Goal: Task Accomplishment & Management: Use online tool/utility

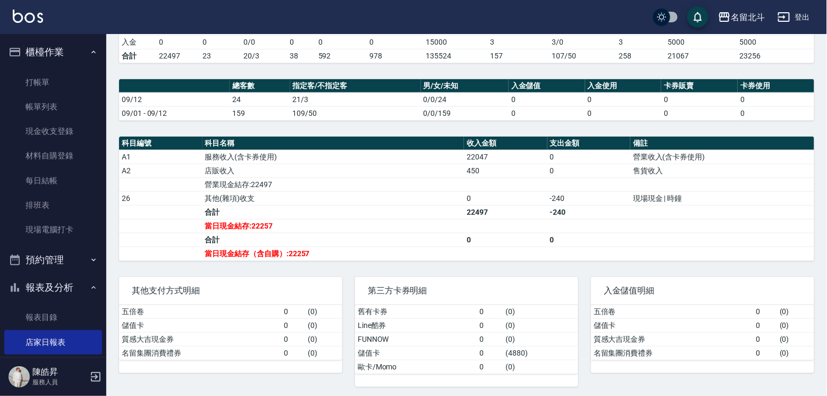
scroll to position [159, 0]
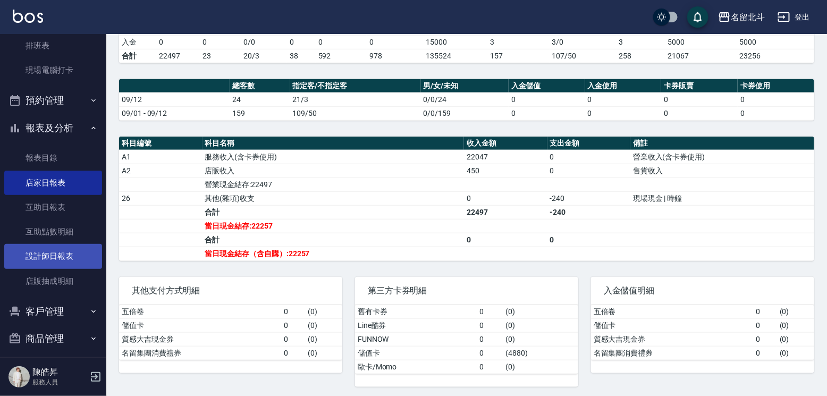
click at [64, 265] on link "設計師日報表" at bounding box center [53, 256] width 98 height 24
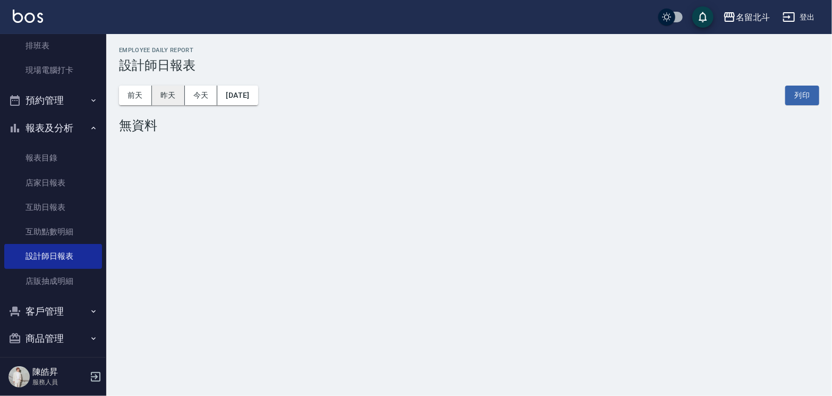
click at [176, 92] on button "昨天" at bounding box center [168, 96] width 33 height 20
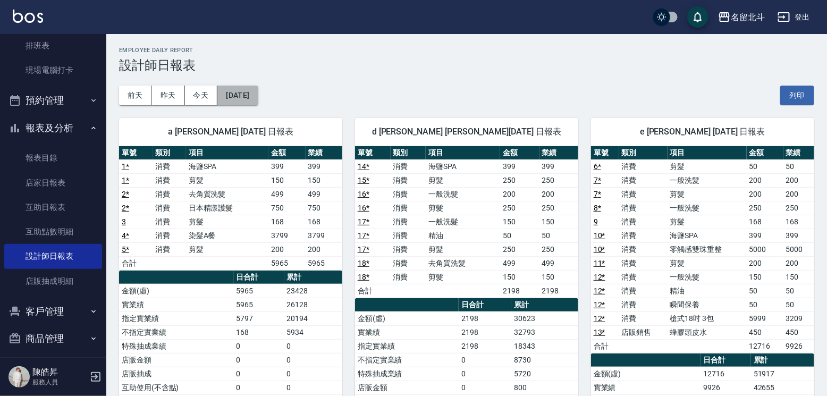
click at [244, 97] on button "[DATE]" at bounding box center [237, 96] width 40 height 20
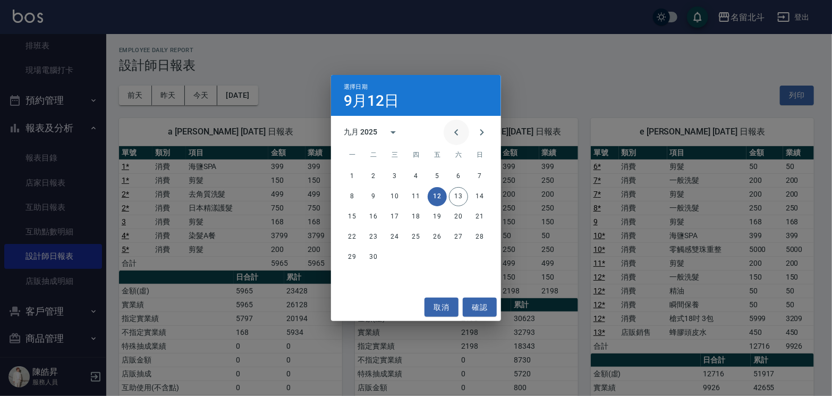
click at [450, 131] on icon "Previous month" at bounding box center [456, 132] width 13 height 13
click at [394, 216] on button "13" at bounding box center [394, 216] width 19 height 19
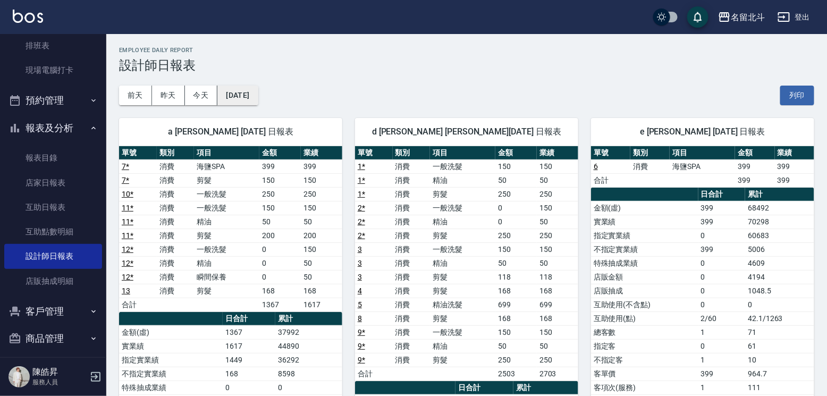
click at [243, 89] on button "[DATE]" at bounding box center [237, 96] width 40 height 20
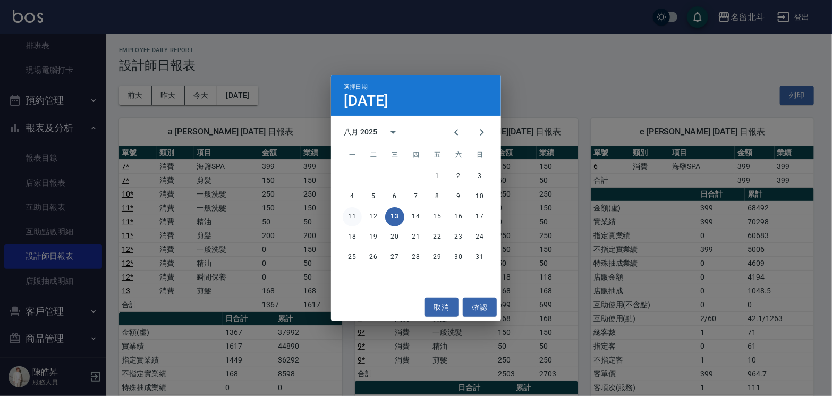
click at [355, 215] on button "11" at bounding box center [352, 216] width 19 height 19
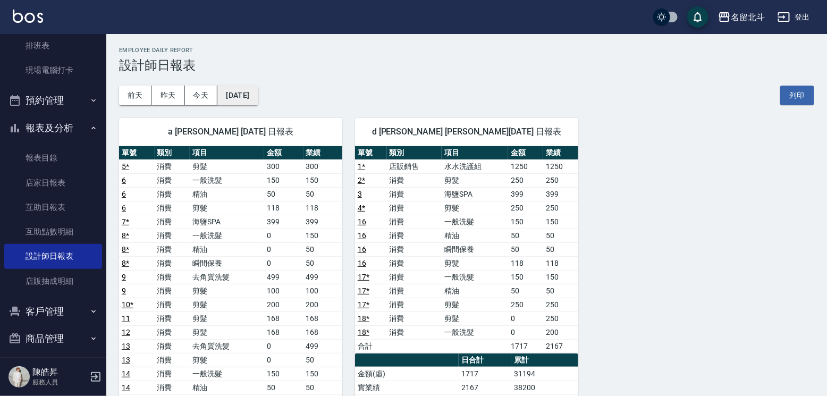
click at [241, 97] on button "[DATE]" at bounding box center [237, 96] width 40 height 20
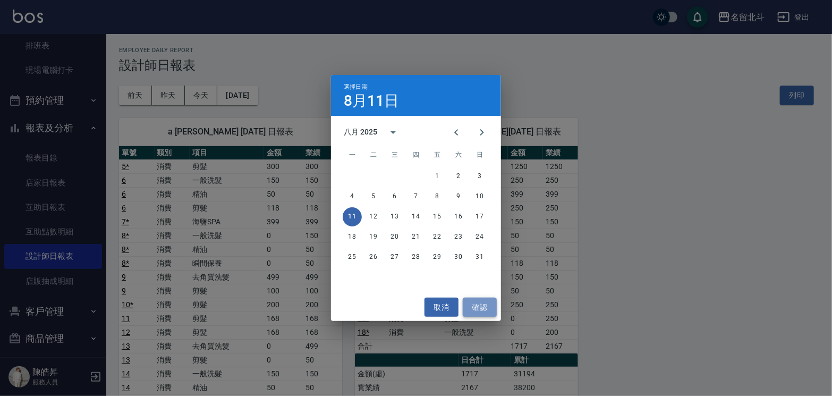
click at [481, 303] on button "確認" at bounding box center [480, 308] width 34 height 20
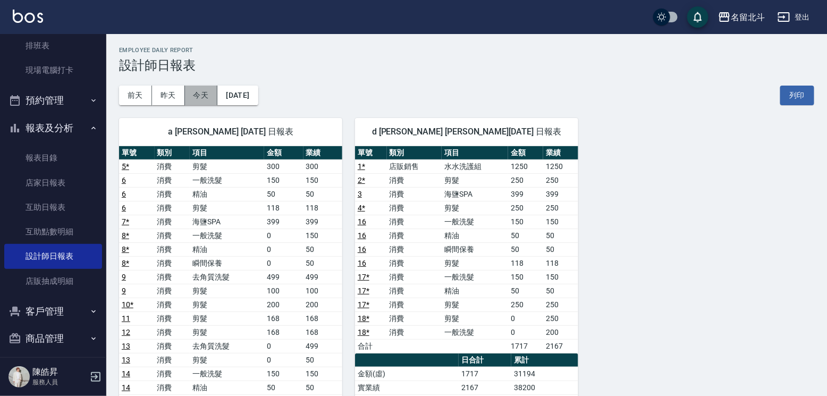
click at [207, 90] on button "今天" at bounding box center [201, 96] width 33 height 20
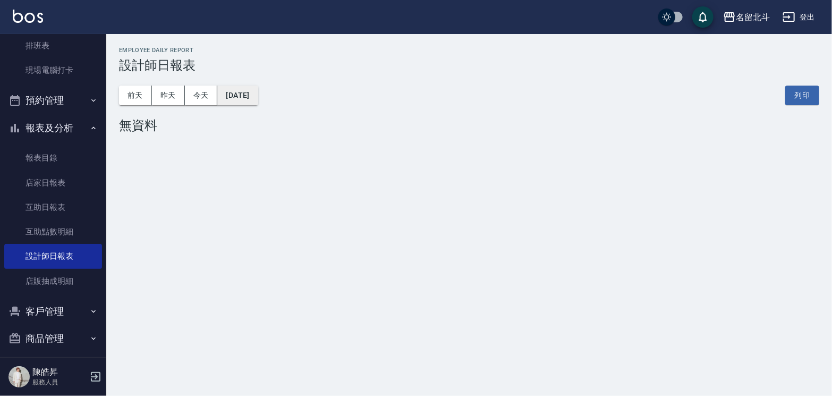
click at [258, 95] on button "[DATE]" at bounding box center [237, 96] width 40 height 20
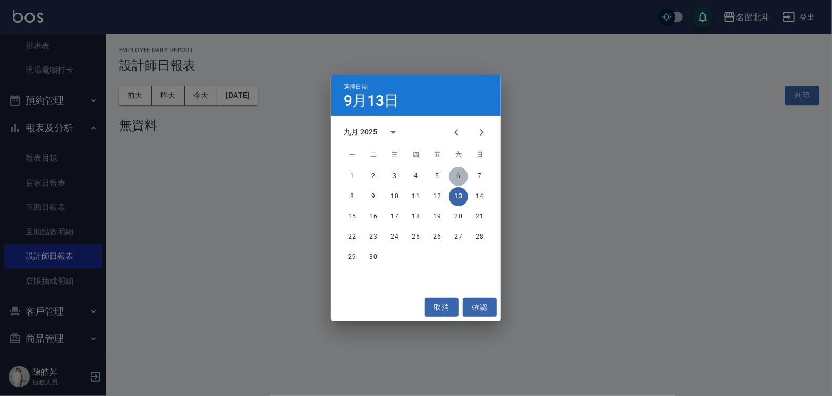
click at [458, 173] on button "6" at bounding box center [458, 176] width 19 height 19
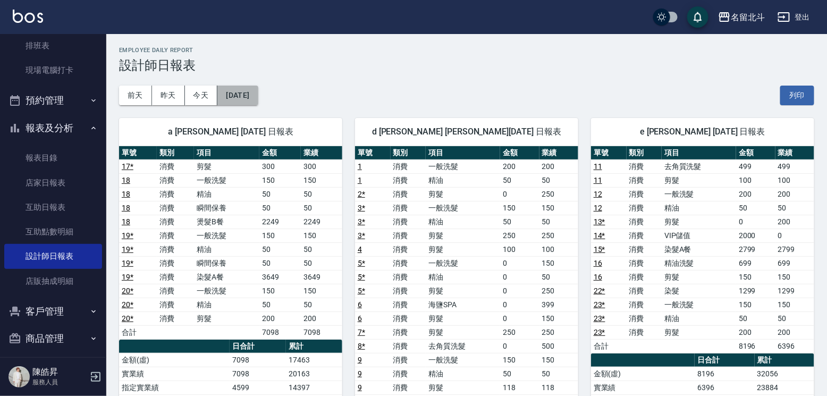
click at [224, 92] on button "[DATE]" at bounding box center [237, 96] width 40 height 20
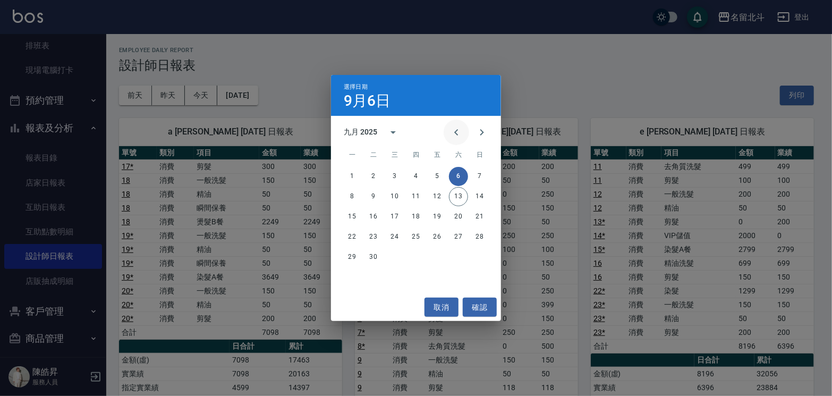
click at [450, 137] on icon "Previous month" at bounding box center [456, 132] width 13 height 13
click at [472, 196] on button "10" at bounding box center [479, 196] width 19 height 19
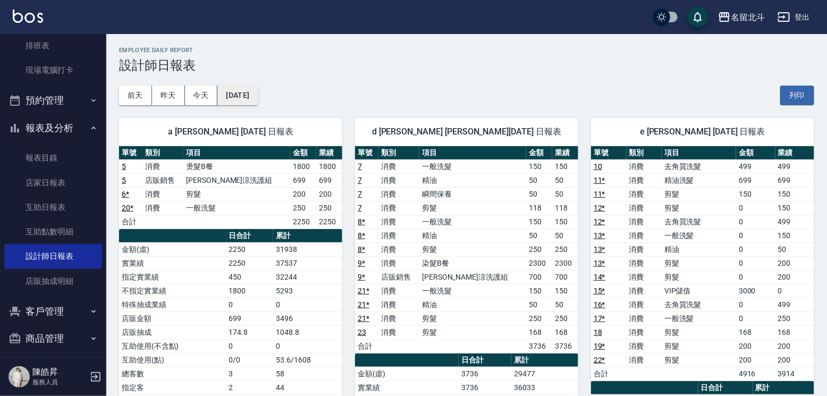
click at [251, 94] on button "[DATE]" at bounding box center [237, 96] width 40 height 20
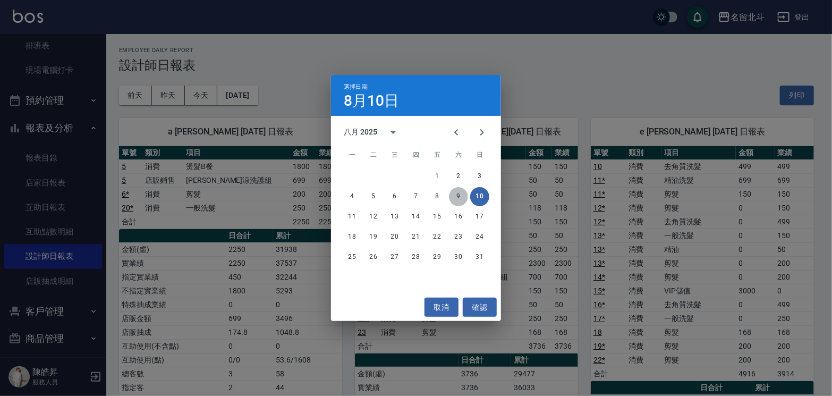
click at [461, 197] on button "9" at bounding box center [458, 196] width 19 height 19
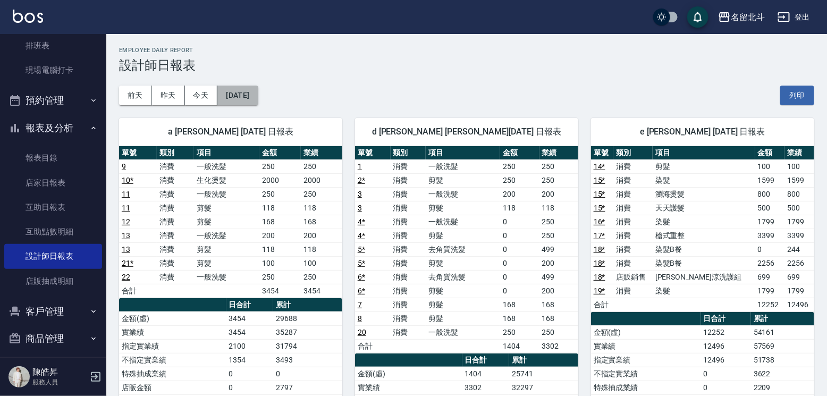
click at [258, 94] on button "[DATE]" at bounding box center [237, 96] width 40 height 20
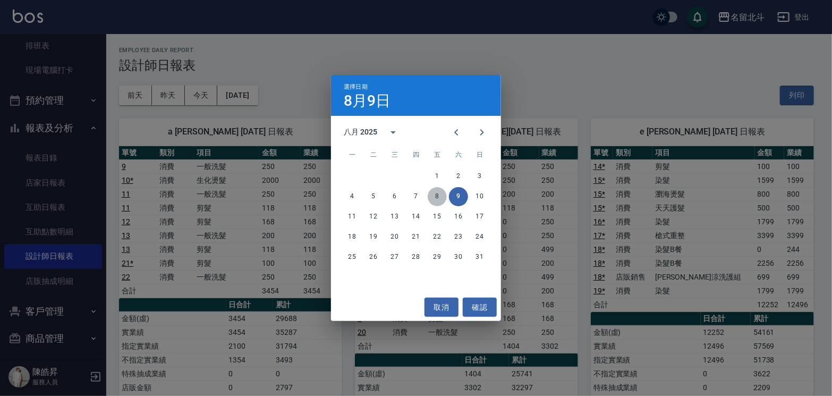
click at [440, 196] on button "8" at bounding box center [437, 196] width 19 height 19
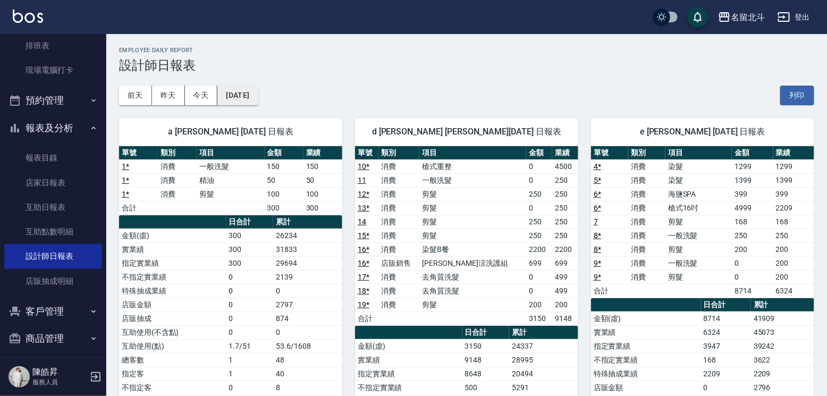
click at [254, 96] on button "[DATE]" at bounding box center [237, 96] width 40 height 20
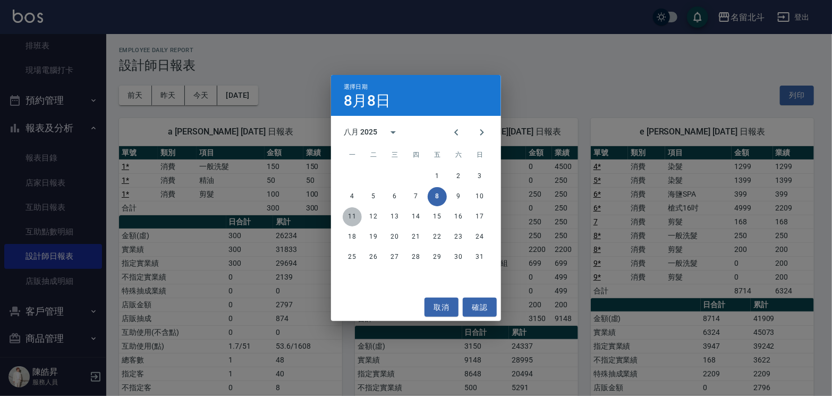
click at [358, 210] on button "11" at bounding box center [352, 216] width 19 height 19
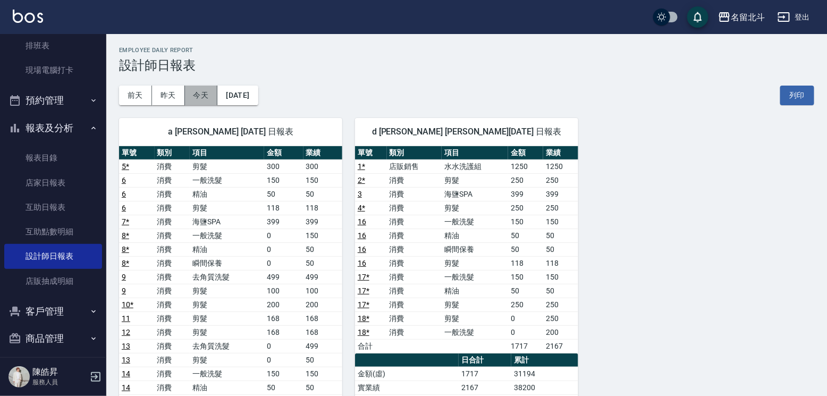
click at [200, 99] on button "今天" at bounding box center [201, 96] width 33 height 20
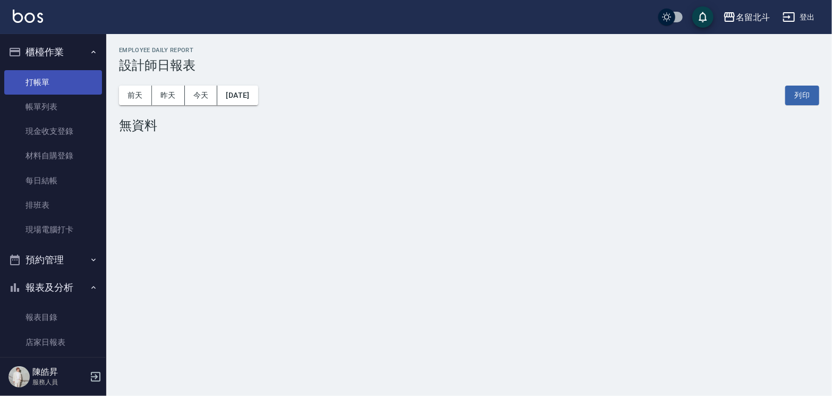
click at [62, 85] on link "打帳單" at bounding box center [53, 82] width 98 height 24
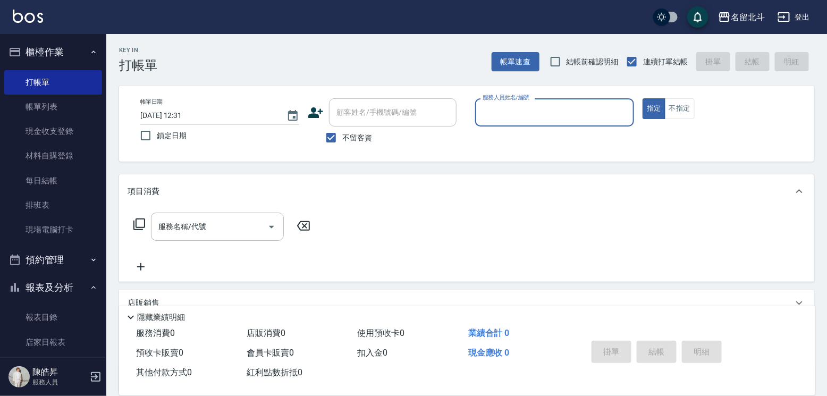
type input "ㄎ"
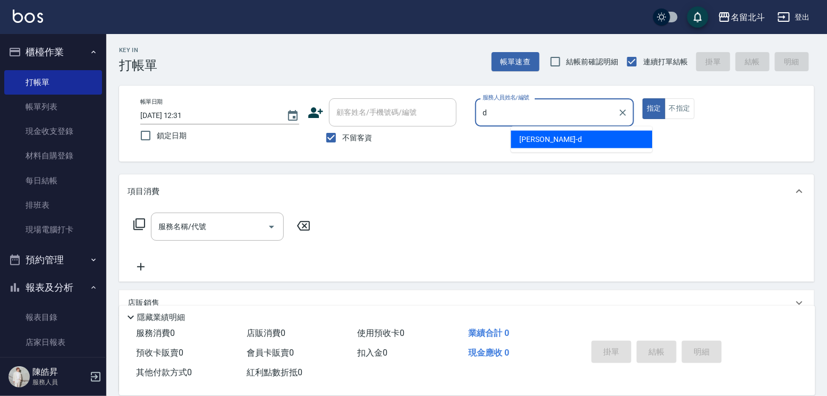
type input "[PERSON_NAME] -d"
type button "true"
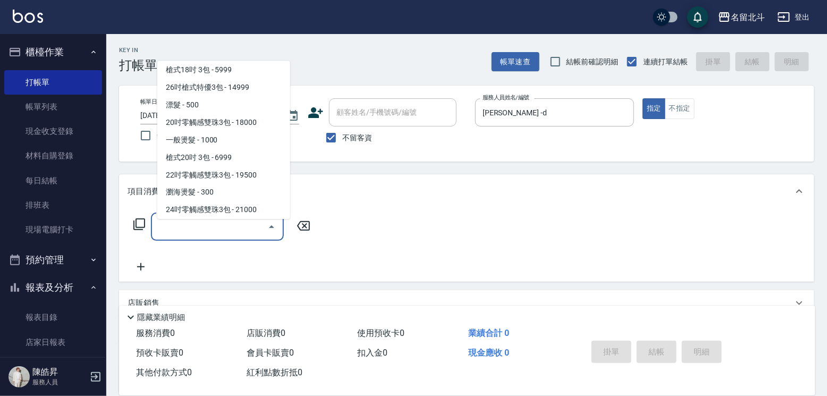
scroll to position [601, 0]
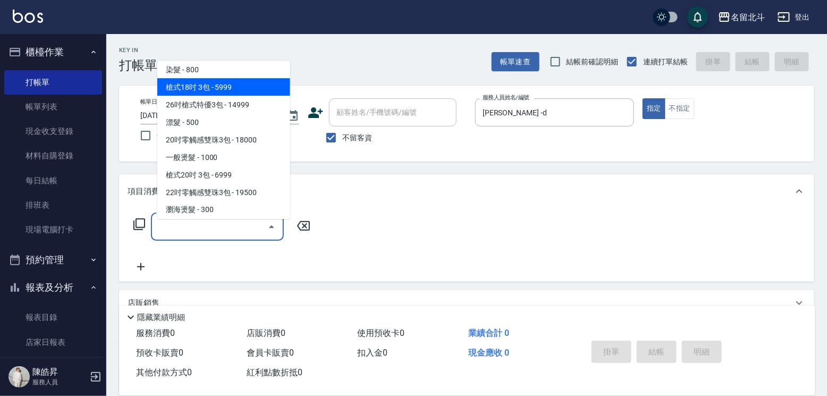
type input "槍式18吋 3包(000018)"
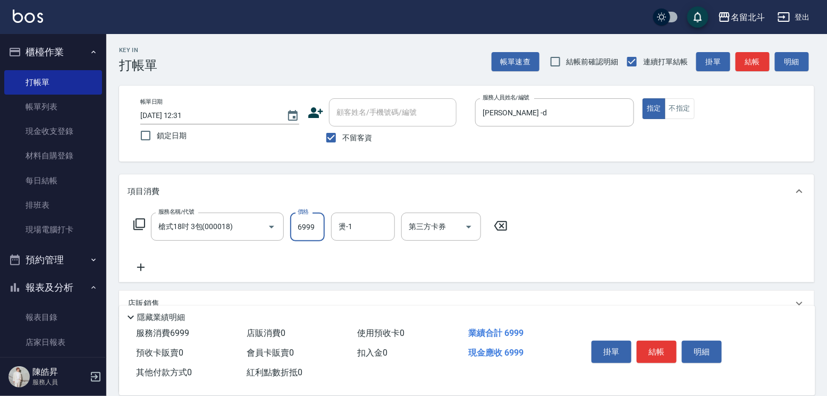
type input "6999"
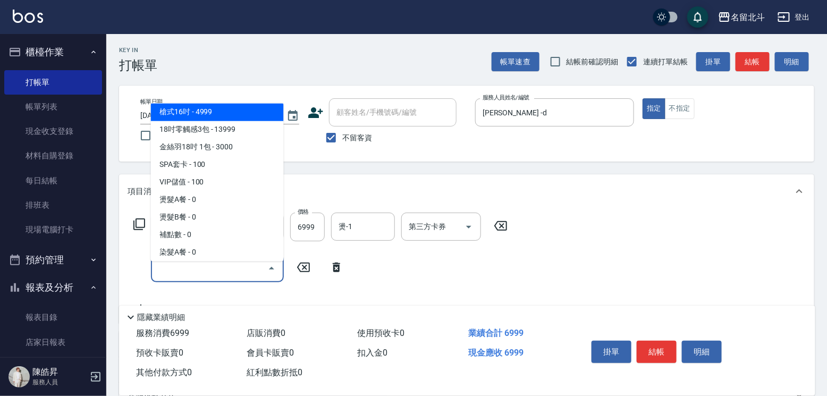
scroll to position [1213, 0]
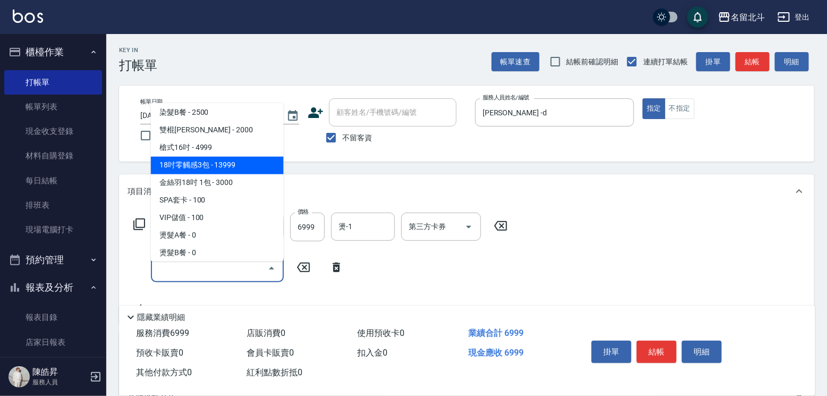
type input "18吋零觸感3包(00036)"
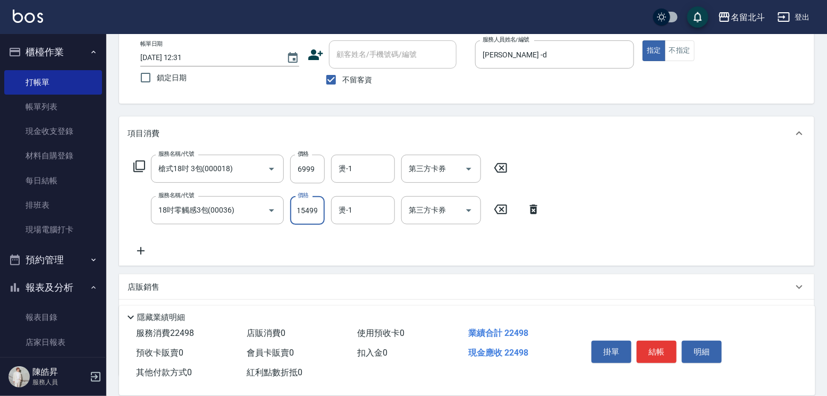
scroll to position [176, 0]
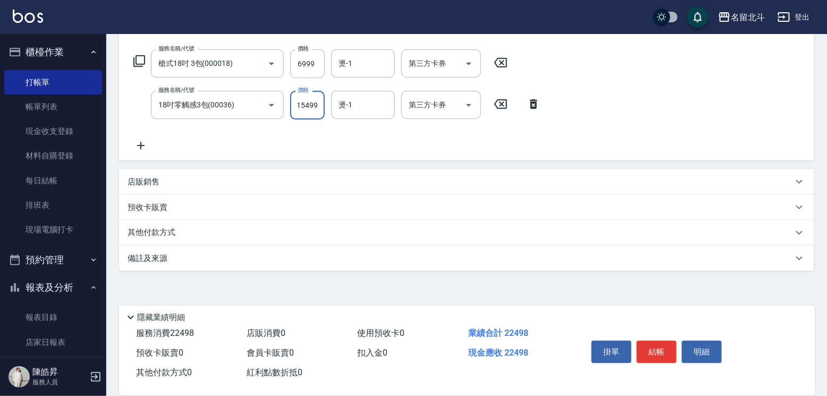
type input "15499"
click at [289, 190] on div "店販銷售" at bounding box center [466, 182] width 695 height 26
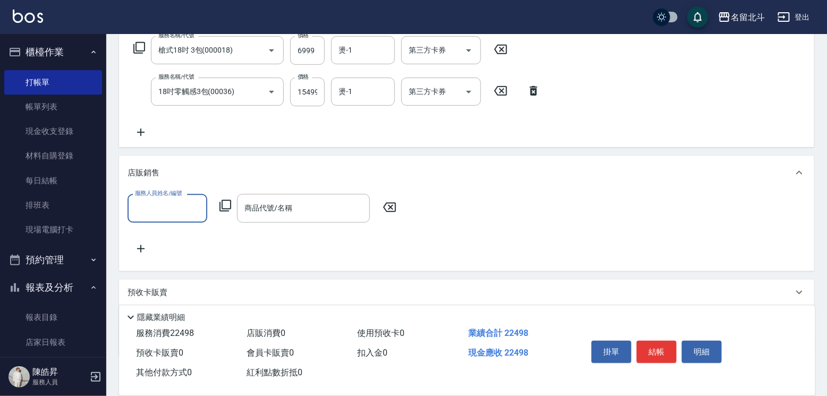
scroll to position [0, 0]
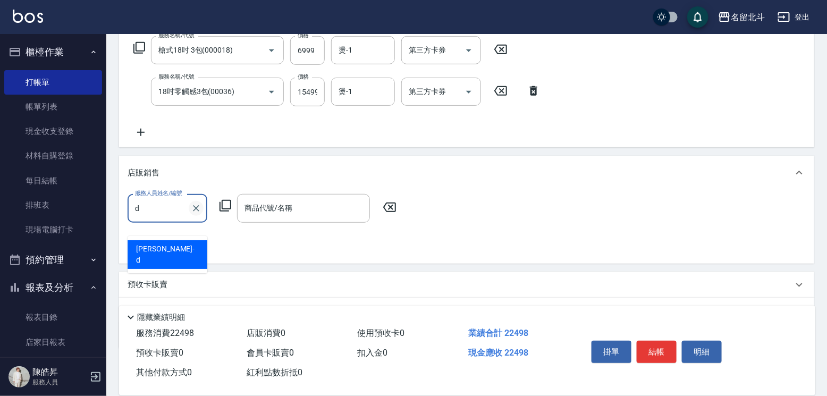
type input "[PERSON_NAME] -d"
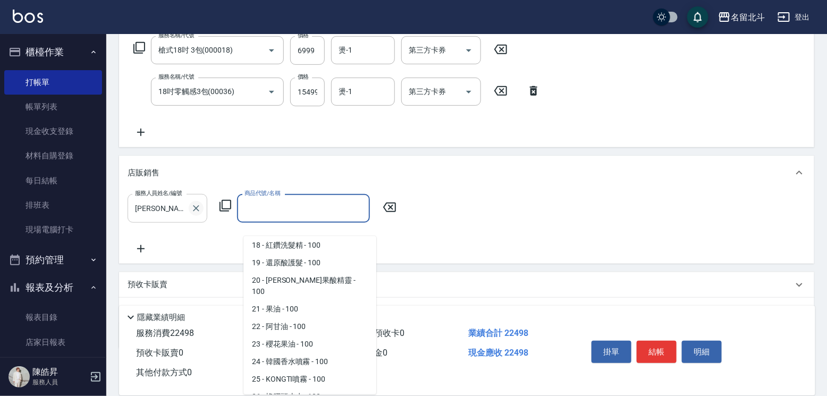
scroll to position [319, 0]
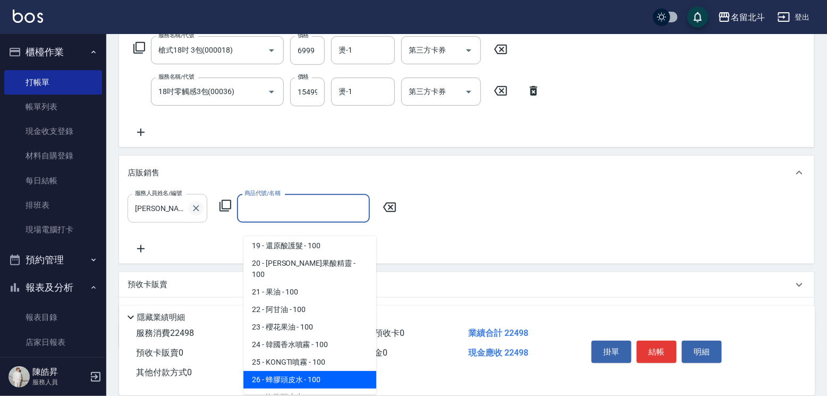
type input "蜂膠頭皮水"
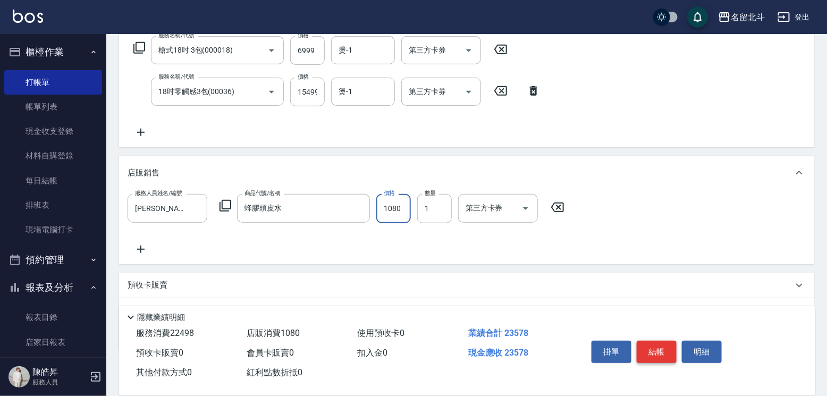
type input "1080"
click at [659, 341] on button "結帳" at bounding box center [657, 352] width 40 height 22
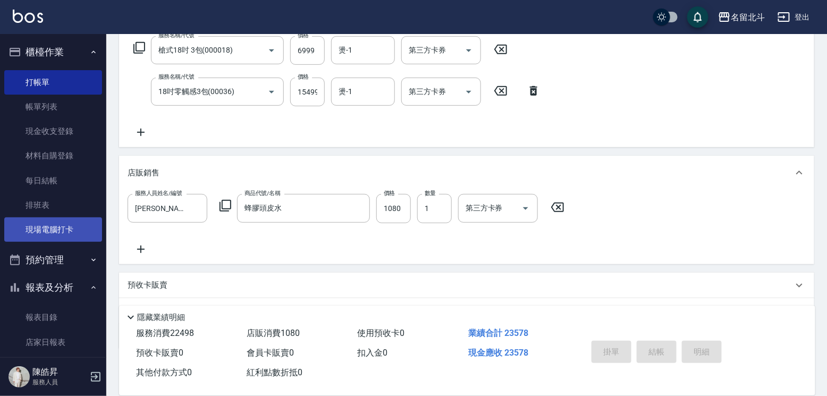
type input "[DATE] 12:33"
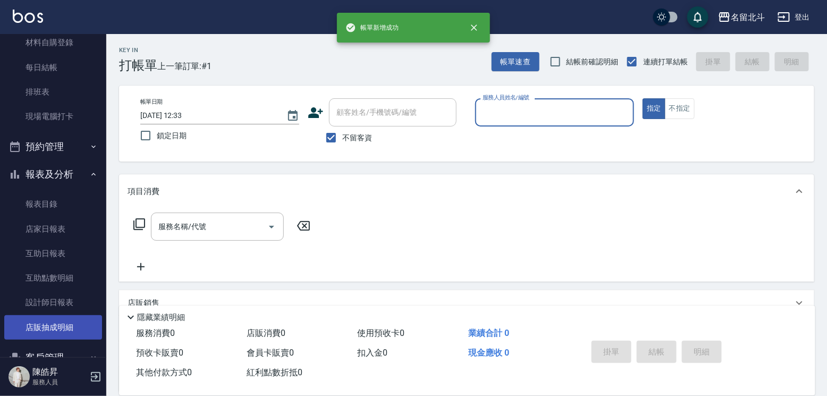
scroll to position [179, 0]
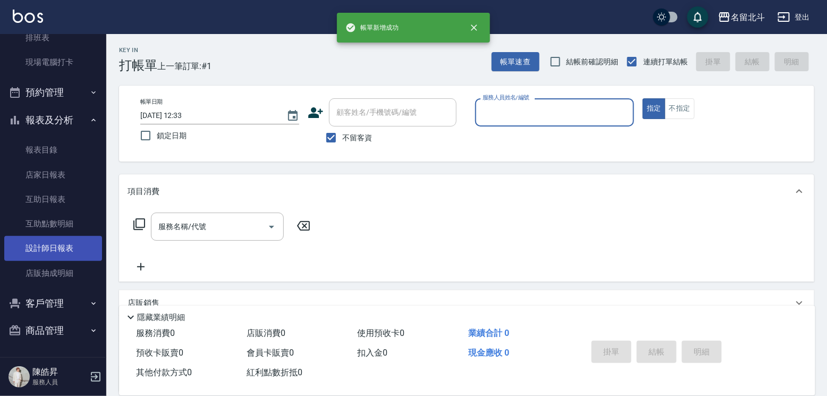
click at [55, 242] on link "設計師日報表" at bounding box center [53, 248] width 98 height 24
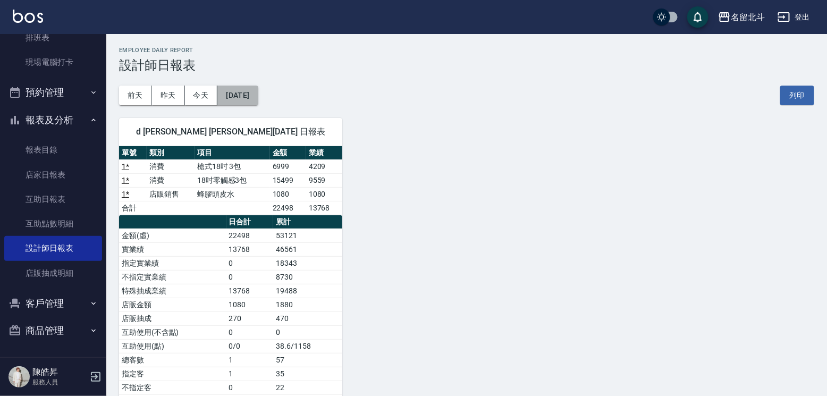
click at [250, 92] on button "[DATE]" at bounding box center [237, 96] width 40 height 20
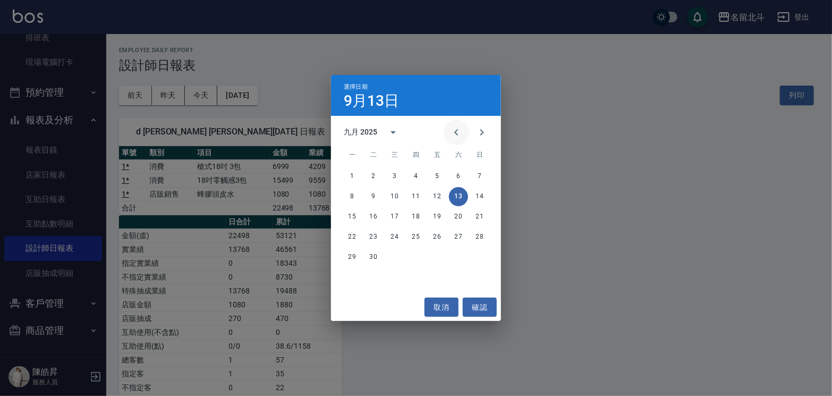
click at [450, 128] on icon "Previous month" at bounding box center [456, 132] width 13 height 13
click at [395, 216] on button "13" at bounding box center [394, 216] width 19 height 19
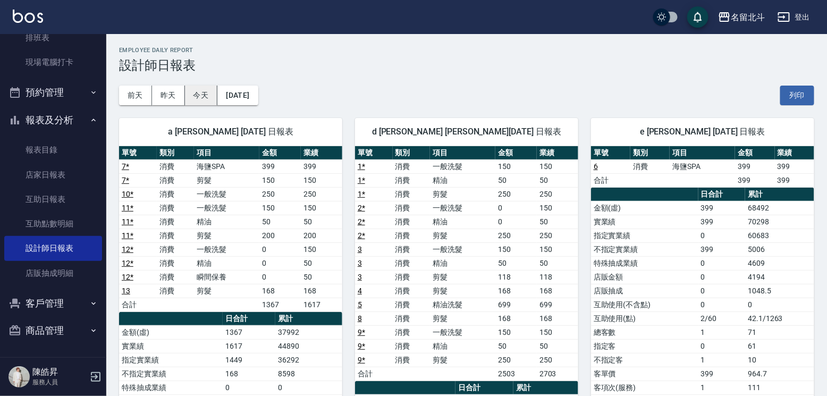
click at [204, 95] on button "今天" at bounding box center [201, 96] width 33 height 20
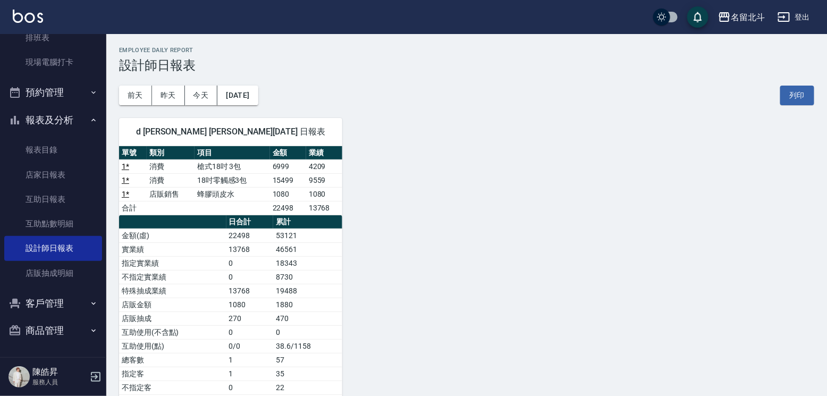
scroll to position [19, 0]
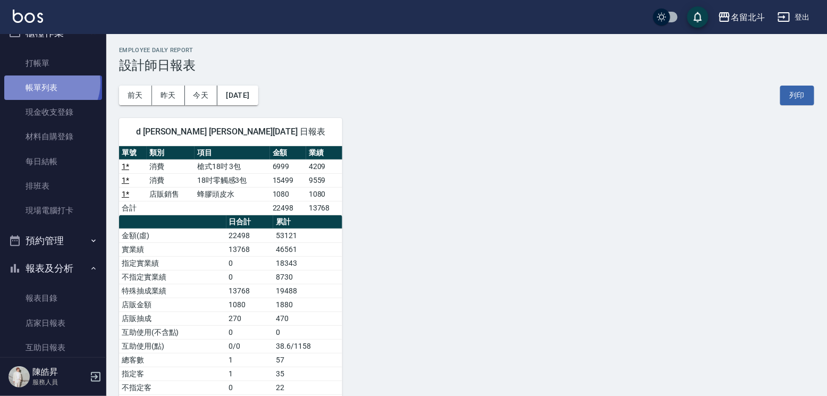
click at [49, 85] on link "帳單列表" at bounding box center [53, 87] width 98 height 24
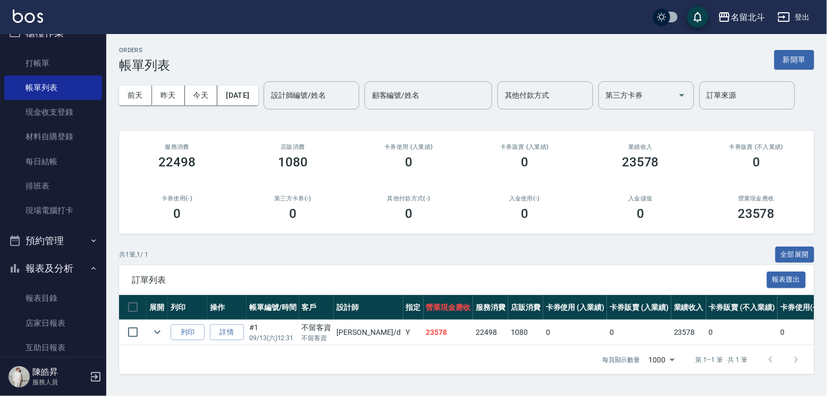
scroll to position [62, 0]
click at [244, 324] on link "詳情" at bounding box center [227, 332] width 34 height 16
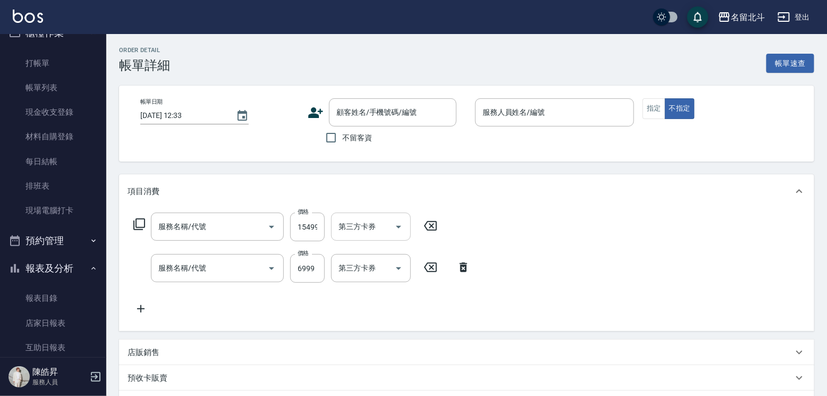
type input "[DATE] 12:31"
checkbox input "true"
type input "[PERSON_NAME] -d"
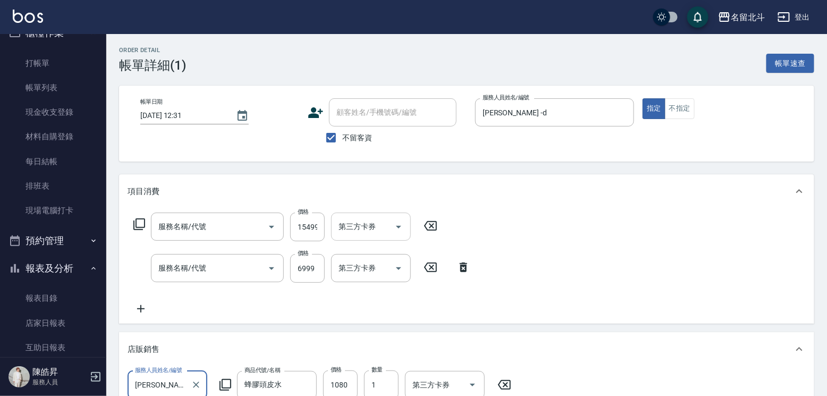
type input "18吋零觸感3包(00036)"
type input "槍式18吋 3包(000018)"
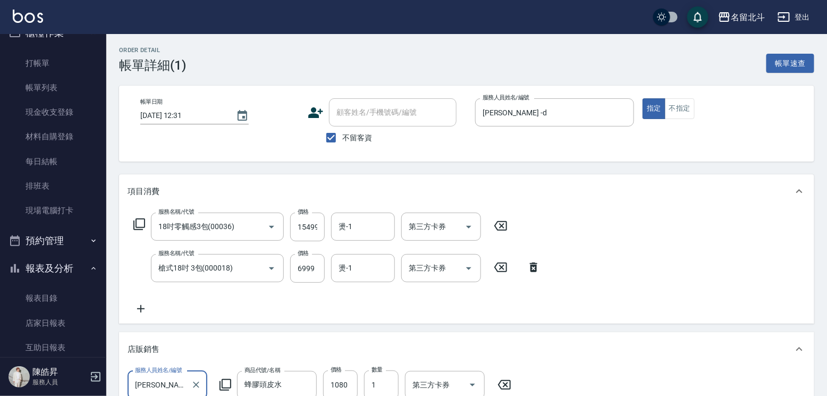
click at [509, 232] on icon at bounding box center [500, 226] width 27 height 13
click at [539, 273] on icon at bounding box center [533, 266] width 27 height 13
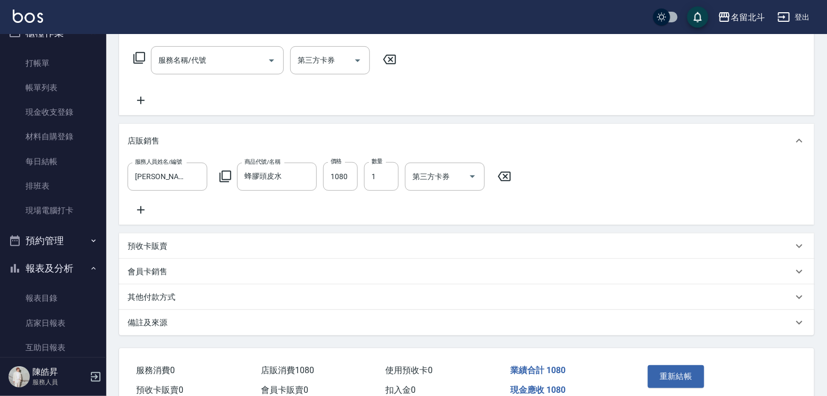
scroll to position [213, 0]
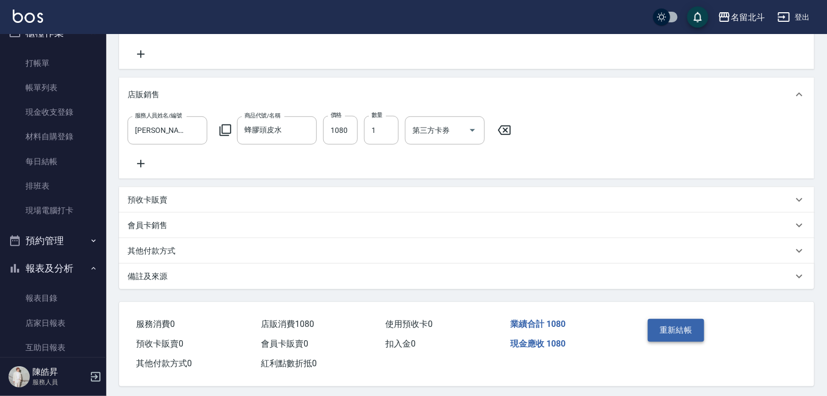
click at [677, 341] on button "重新結帳" at bounding box center [676, 330] width 56 height 22
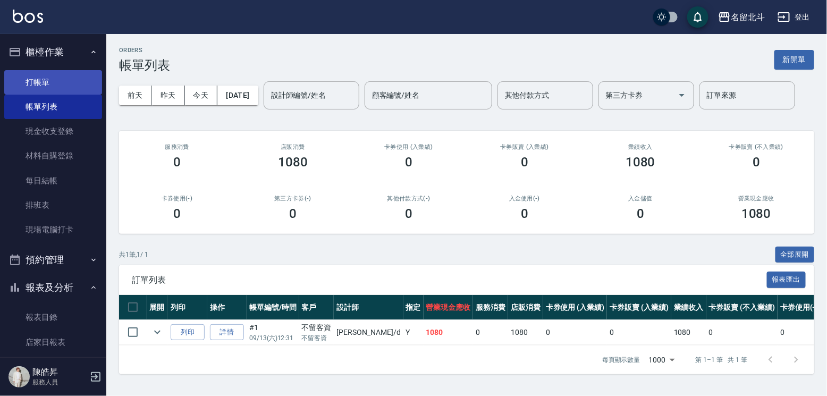
click at [41, 89] on link "打帳單" at bounding box center [53, 82] width 98 height 24
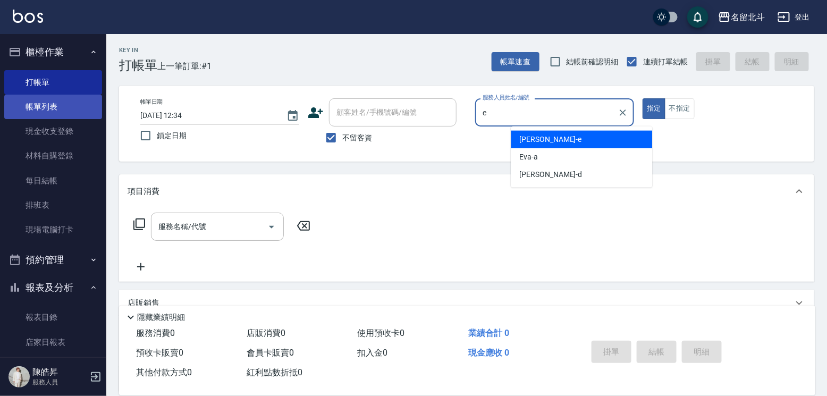
type input "[PERSON_NAME]-e"
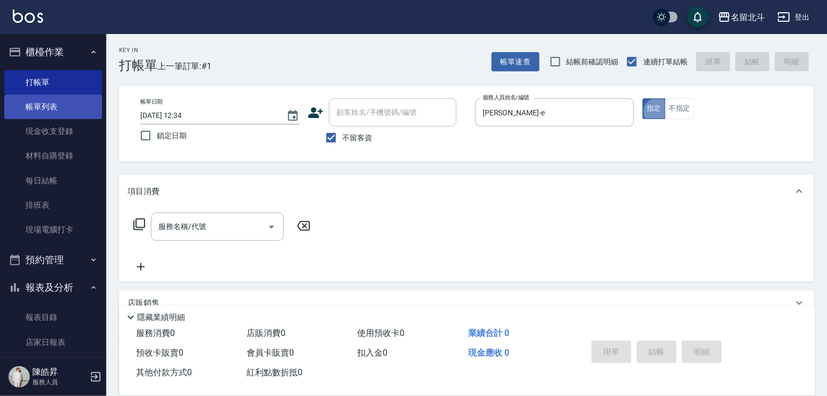
type button "true"
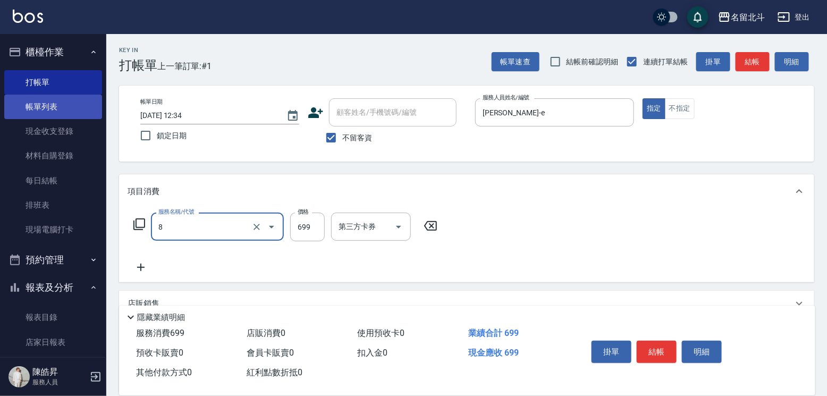
type input "精油洗髮(8)"
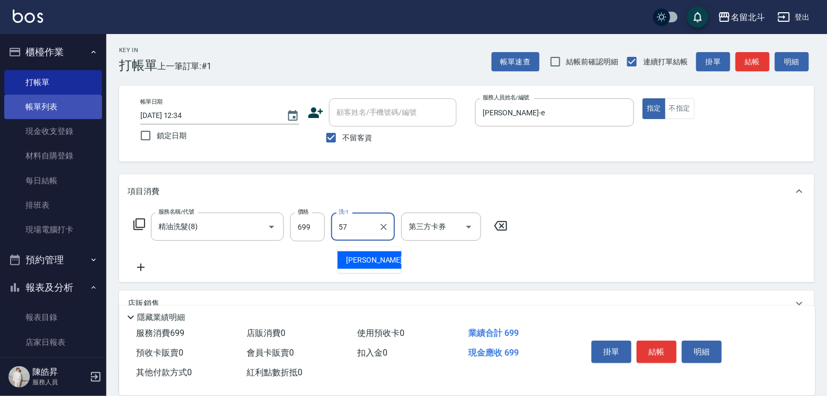
type input "[PERSON_NAME]-57"
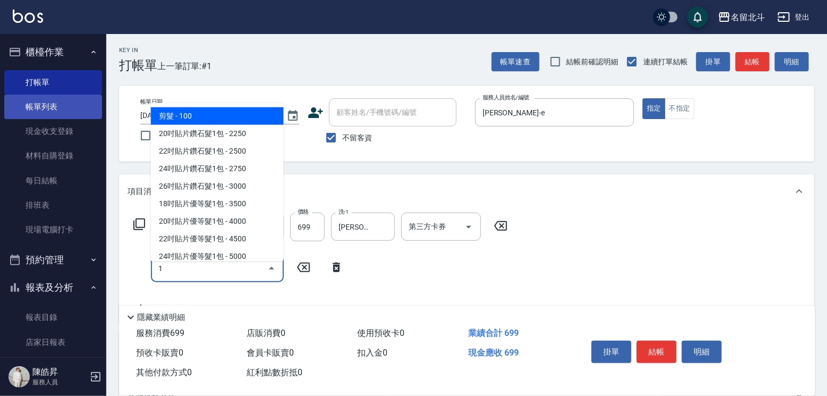
type input "剪髮(1)"
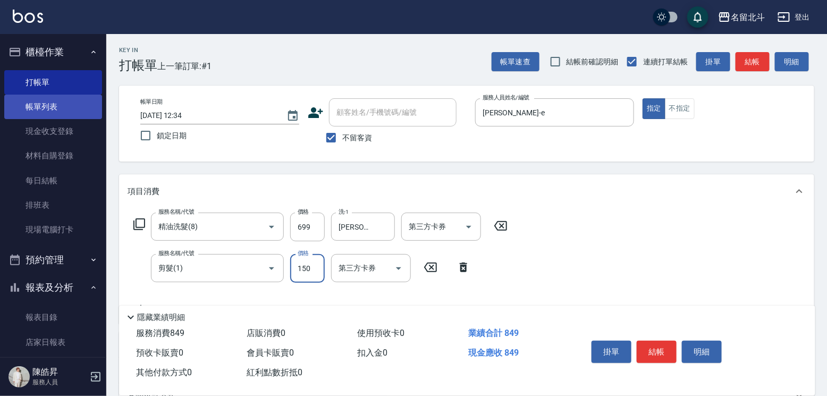
type input "150"
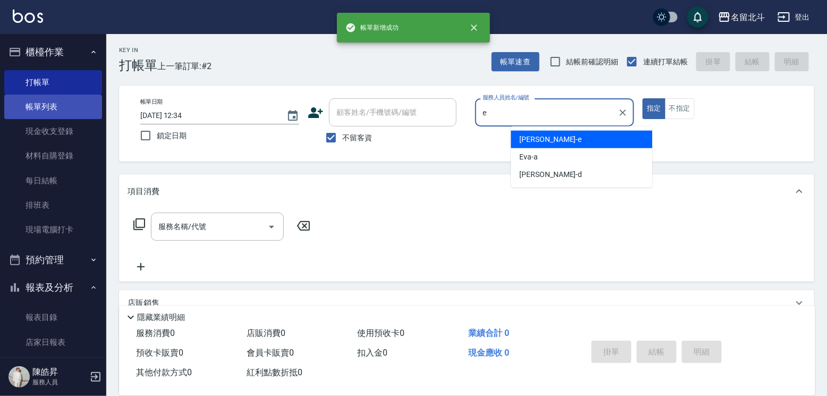
type input "[PERSON_NAME]-e"
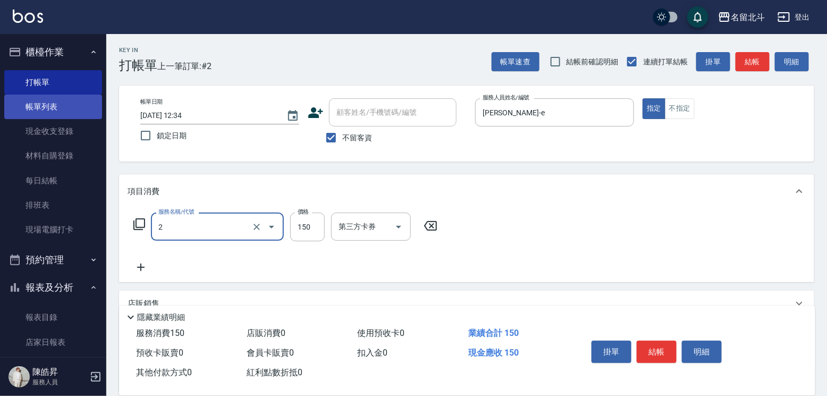
type input "一般洗髮(2)"
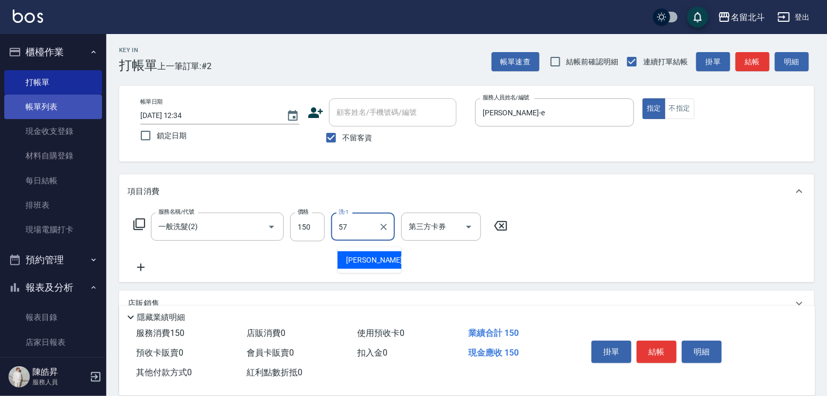
type input "[PERSON_NAME]-57"
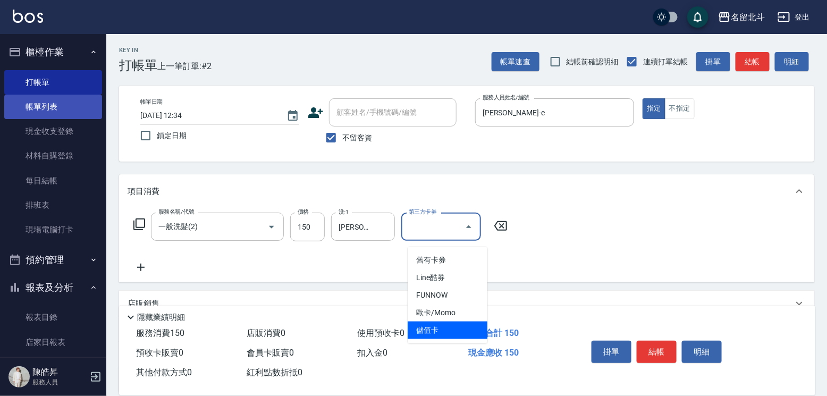
type input "儲值卡"
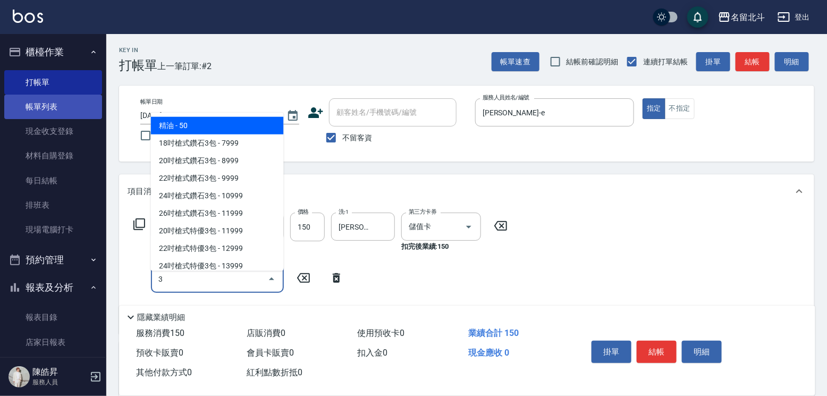
type input "精油(3)"
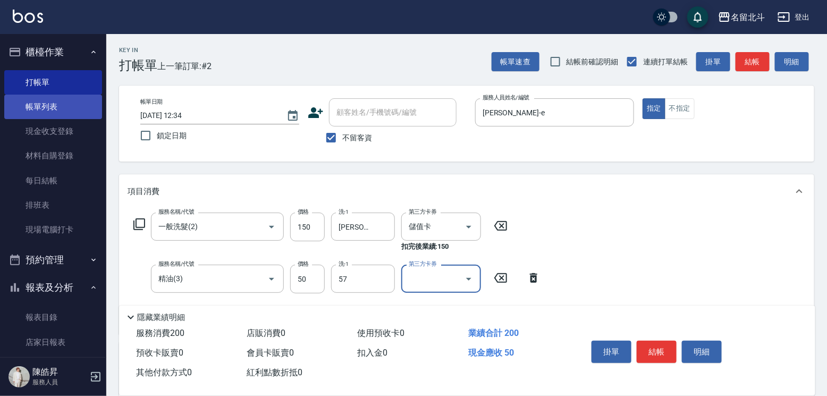
type input "[PERSON_NAME]-57"
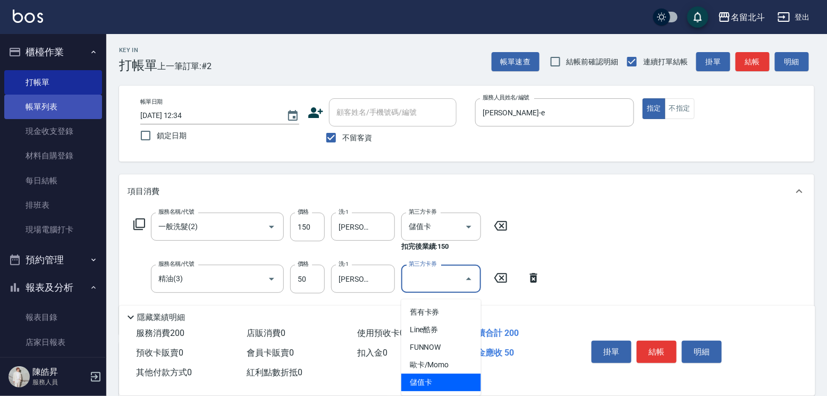
type input "儲值卡"
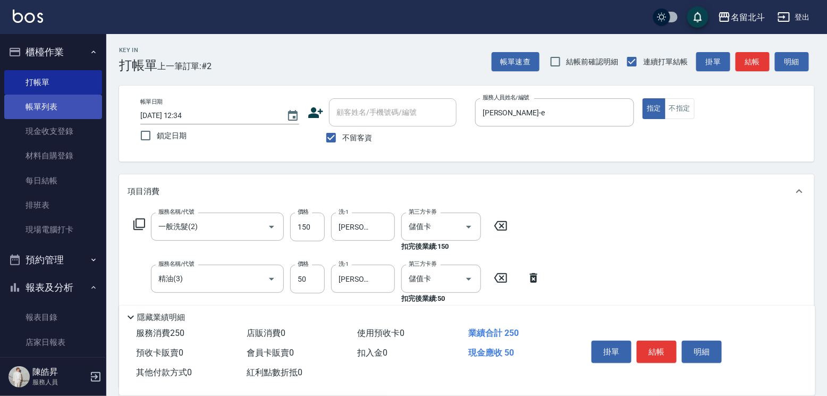
type input "瞬間保養(4)"
type input "[PERSON_NAME]-57"
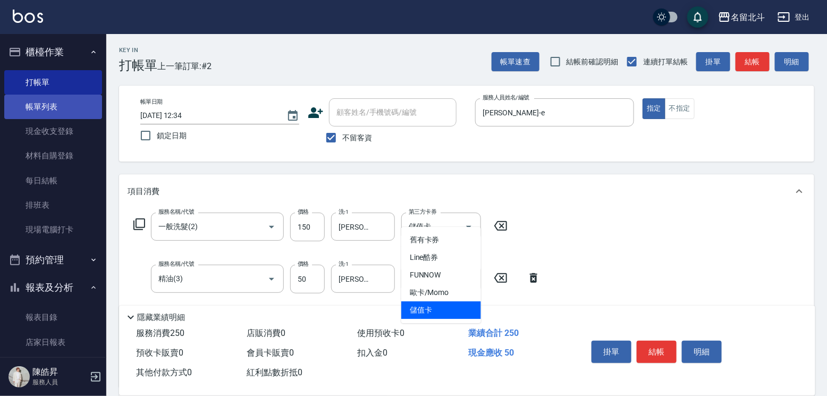
type input "儲值卡"
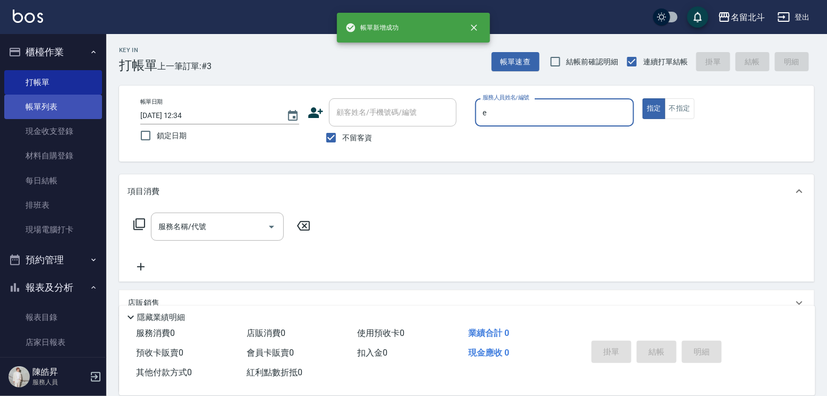
type input "[PERSON_NAME]-e"
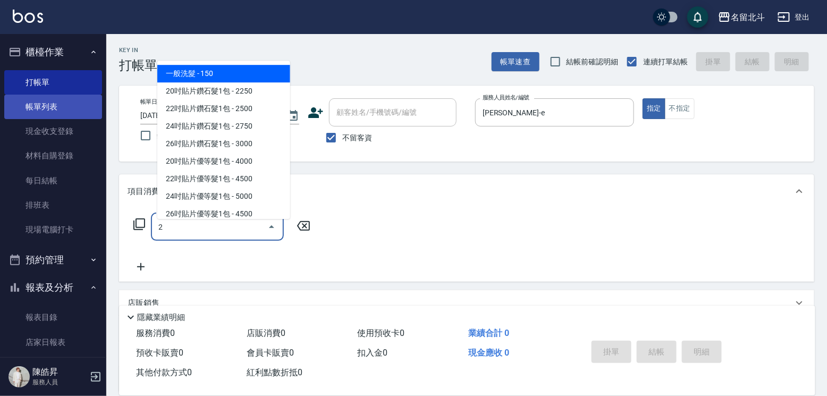
type input "一般洗髮(2)"
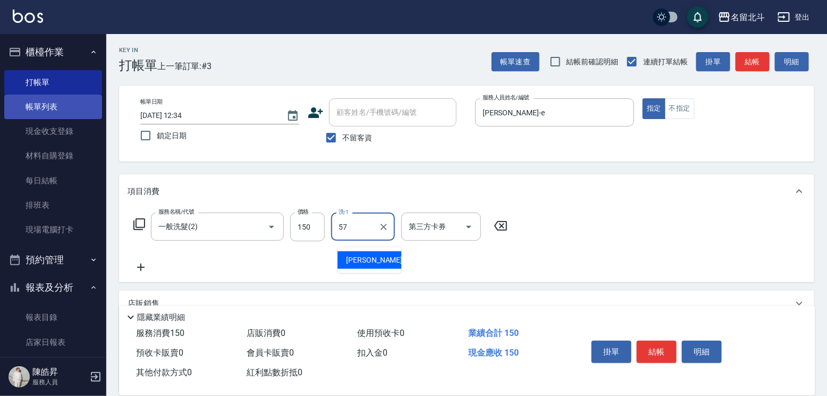
type input "[PERSON_NAME]-57"
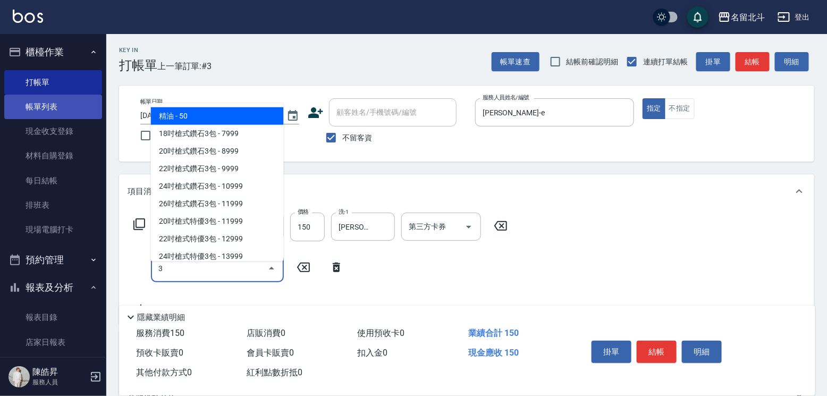
type input "精油(3)"
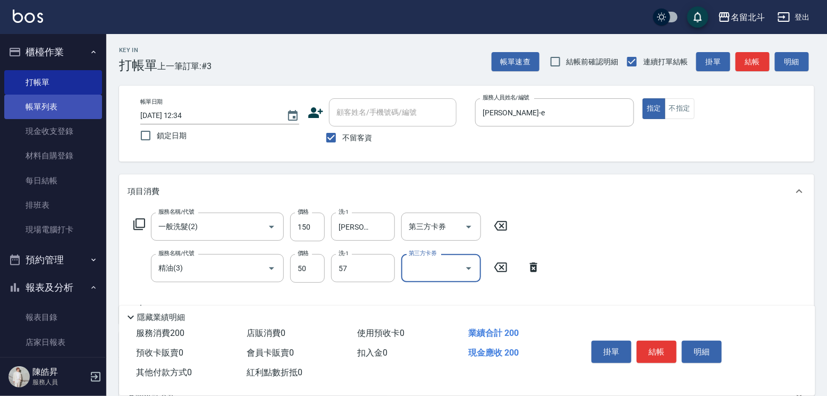
type input "[PERSON_NAME]-57"
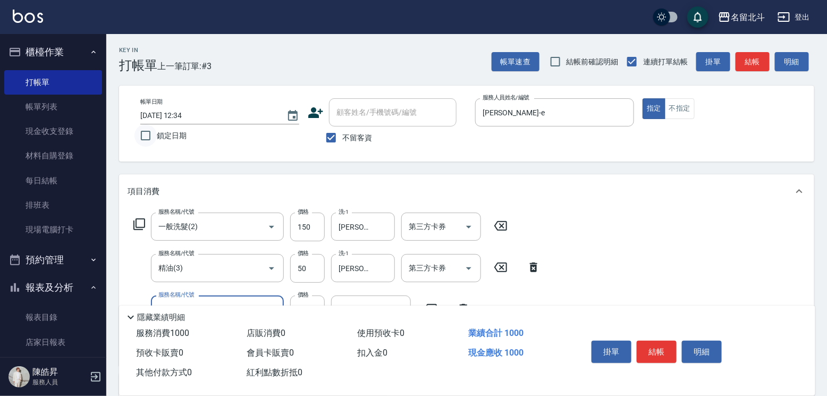
type input "染髮(17)"
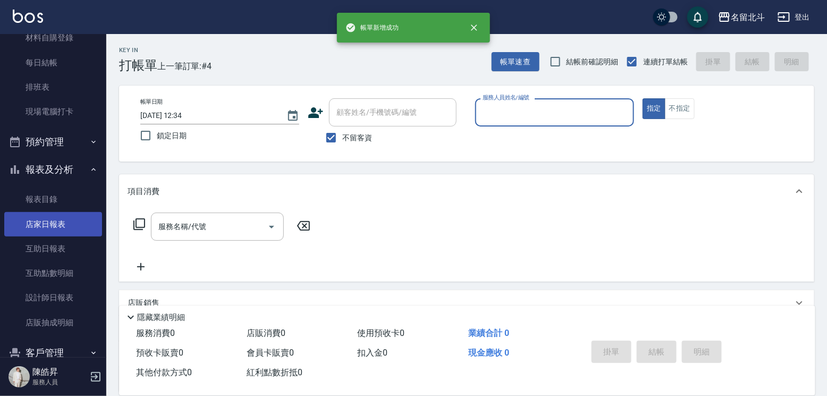
scroll to position [179, 0]
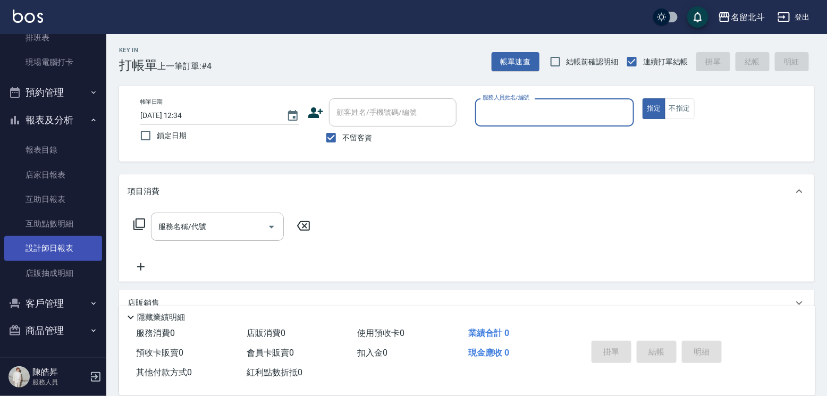
click at [60, 236] on link "設計師日報表" at bounding box center [53, 248] width 98 height 24
